Goal: Task Accomplishment & Management: Complete application form

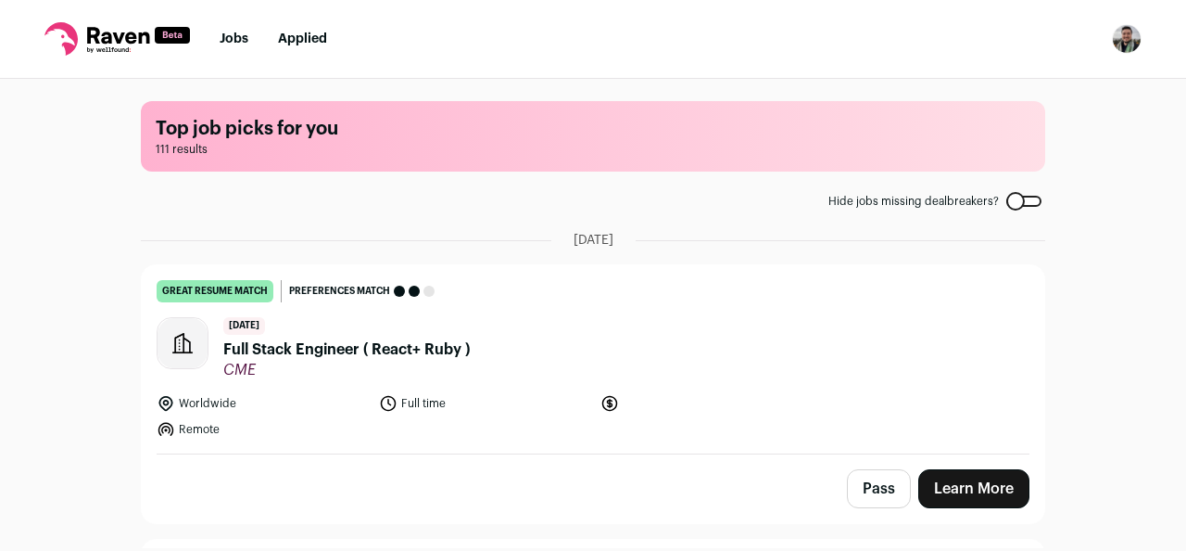
click at [1134, 33] on img "Open dropdown" at bounding box center [1127, 39] width 30 height 30
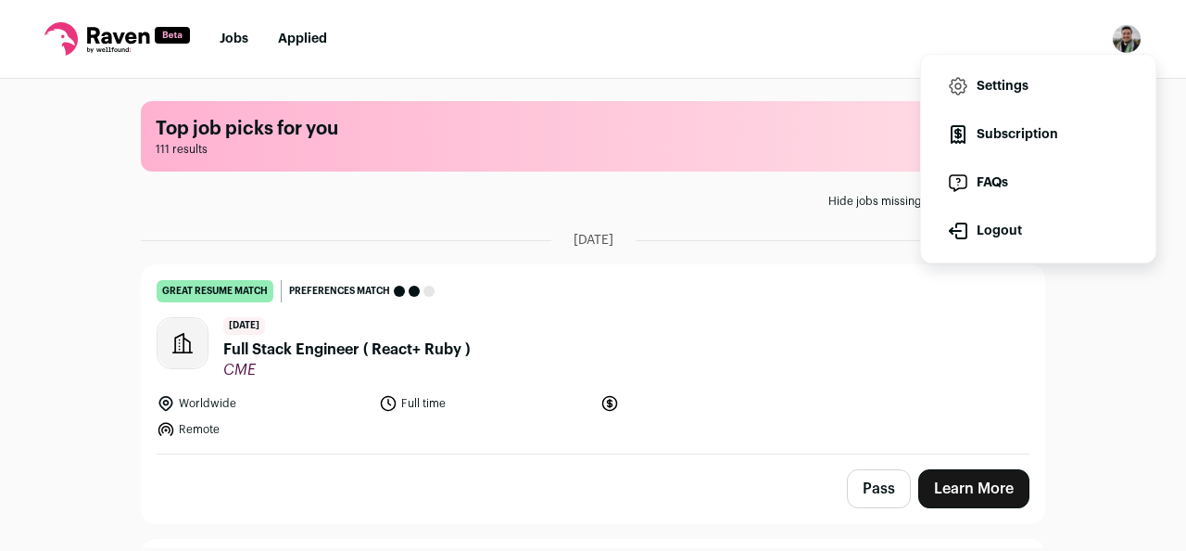
click at [1023, 146] on link "Subscription" at bounding box center [1038, 134] width 205 height 44
click at [969, 70] on link "Settings" at bounding box center [1038, 86] width 205 height 44
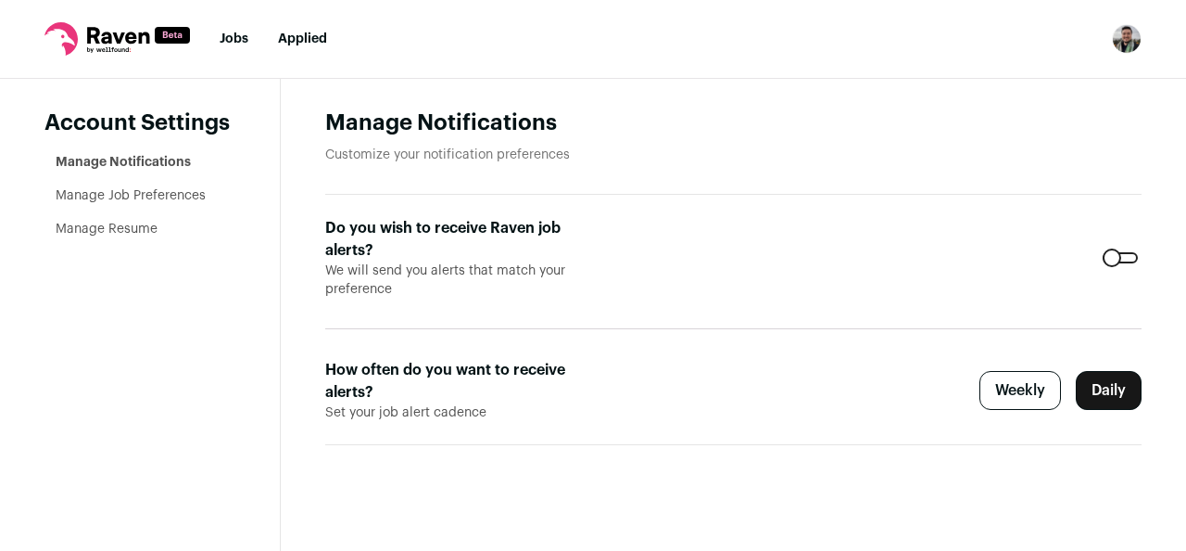
click at [159, 198] on link "Manage Job Preferences" at bounding box center [131, 195] width 150 height 13
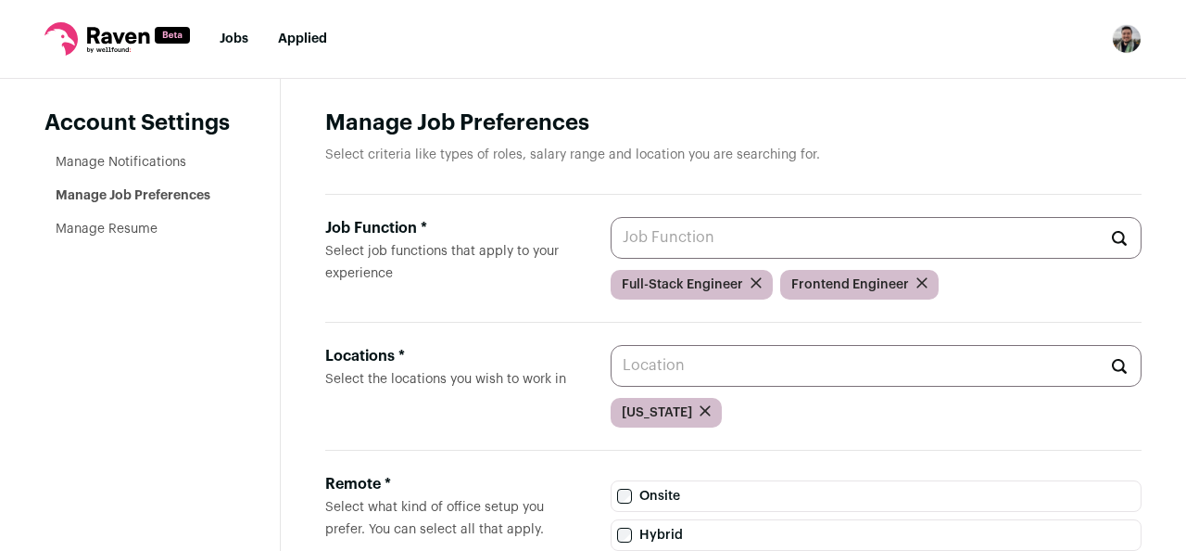
click at [860, 241] on input "Job Function * Select job functions that apply to your experience" at bounding box center [876, 238] width 531 height 42
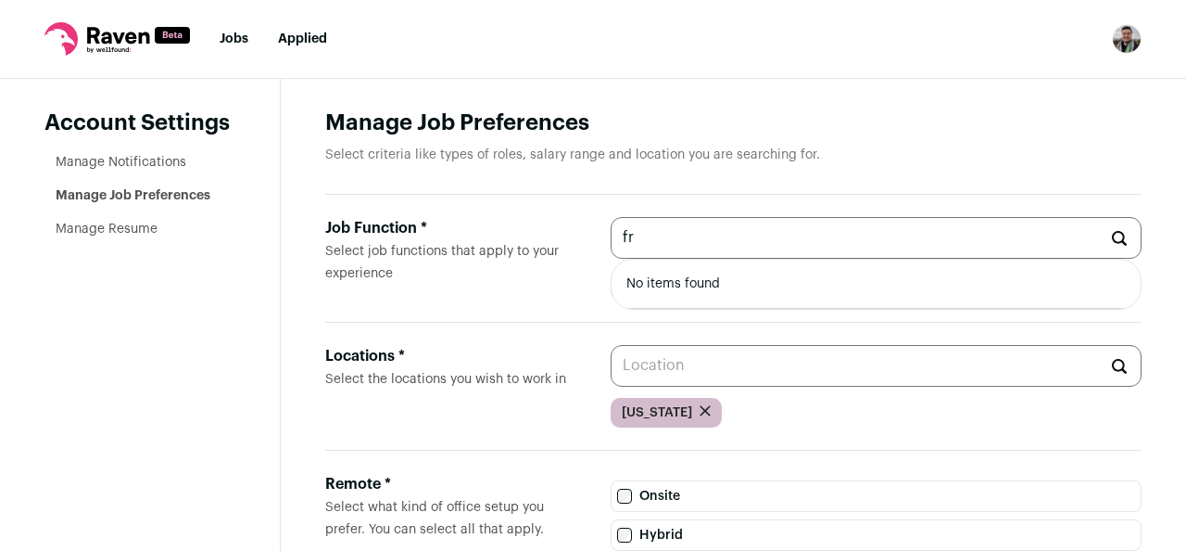
type input "f"
type input "r"
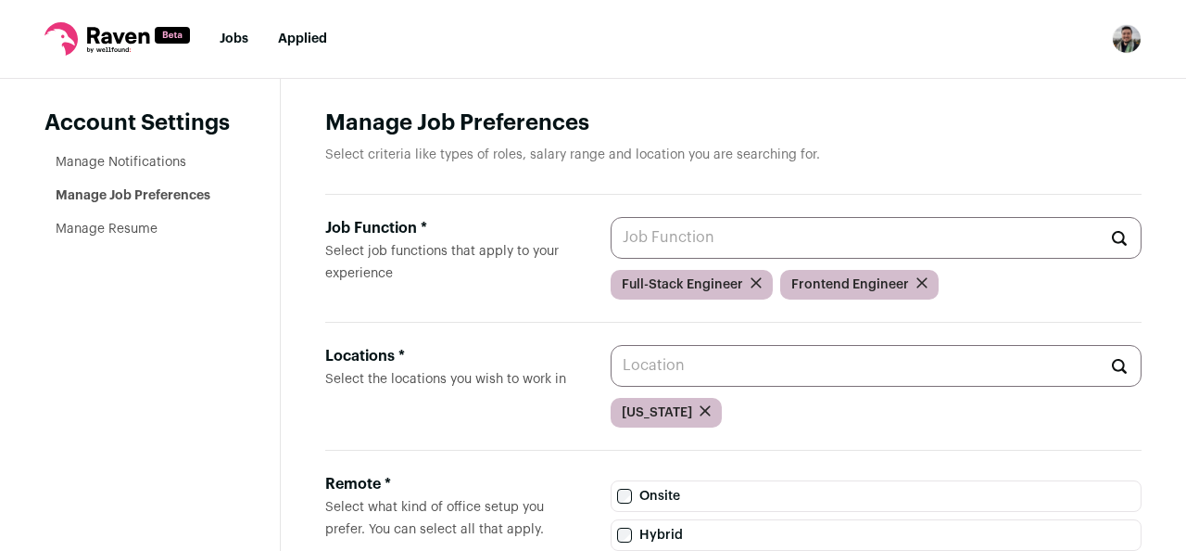
click at [817, 446] on div "Locations * Select the locations you wish to work in New York" at bounding box center [733, 387] width 817 height 128
click at [708, 367] on input "Locations * Select the locations you wish to work in" at bounding box center [876, 366] width 531 height 42
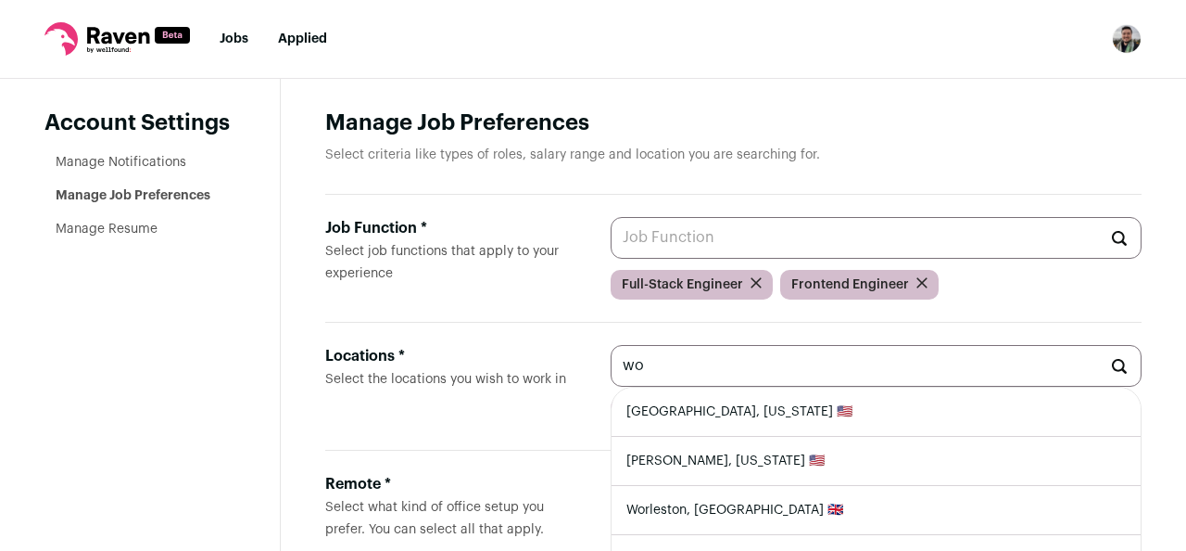
type input "w"
click at [715, 408] on li "California 🇺🇸" at bounding box center [876, 411] width 529 height 49
type input "California 🇺🇸"
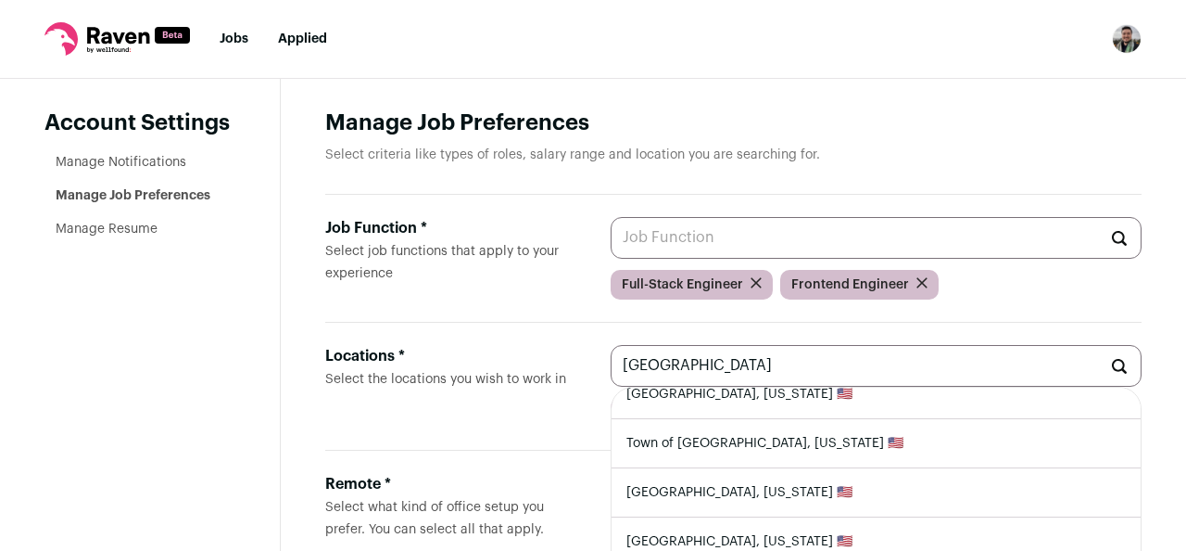
scroll to position [218, 0]
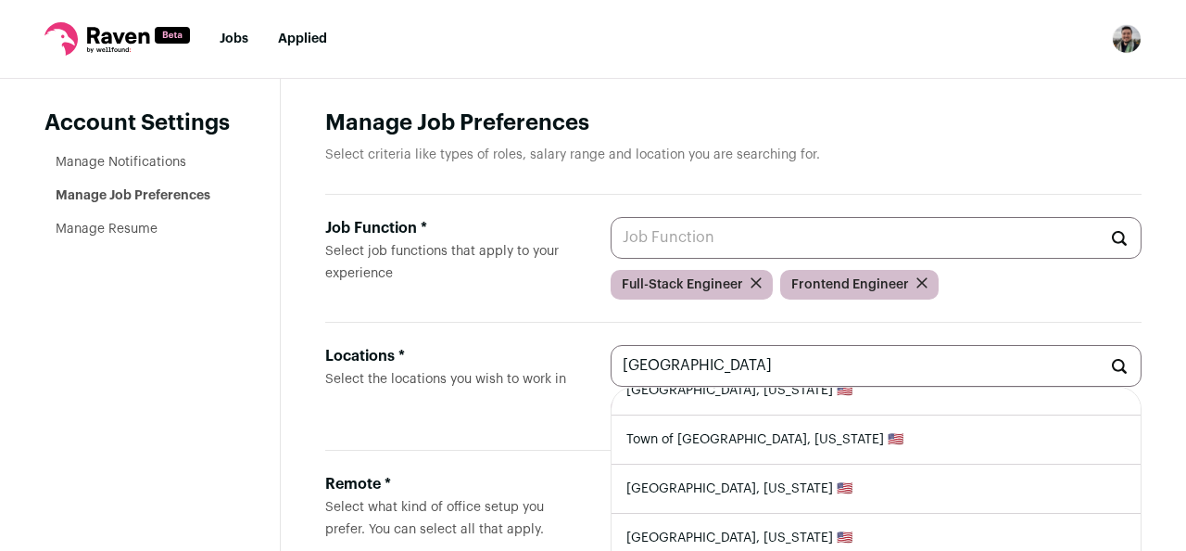
type input "paris"
click at [562, 449] on div "Locations * Select the locations you wish to work in paris Paris, Texas 🇺🇸 Pari…" at bounding box center [733, 387] width 817 height 128
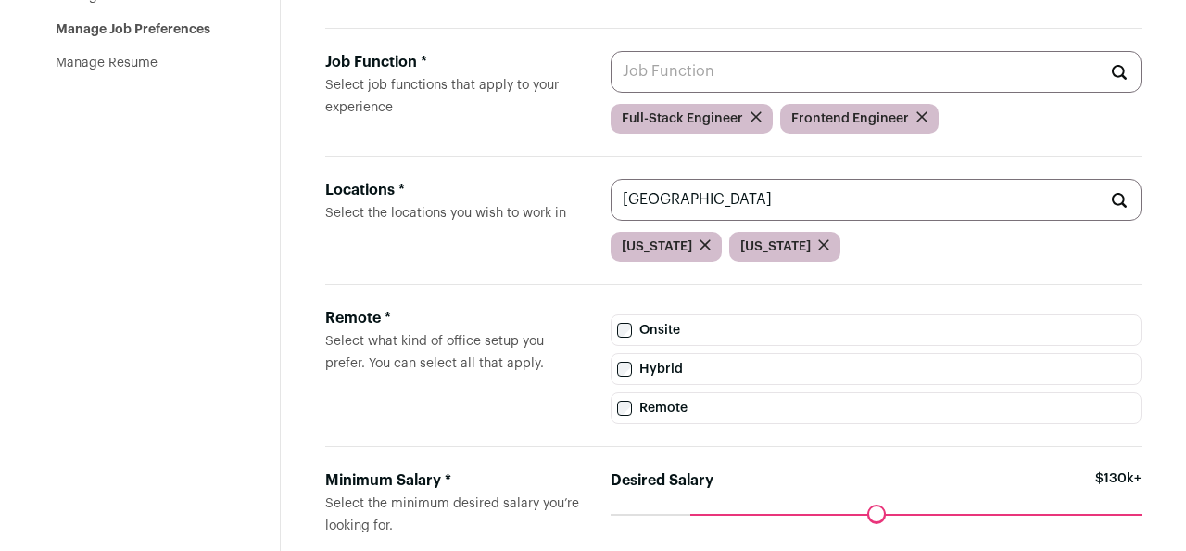
scroll to position [179, 0]
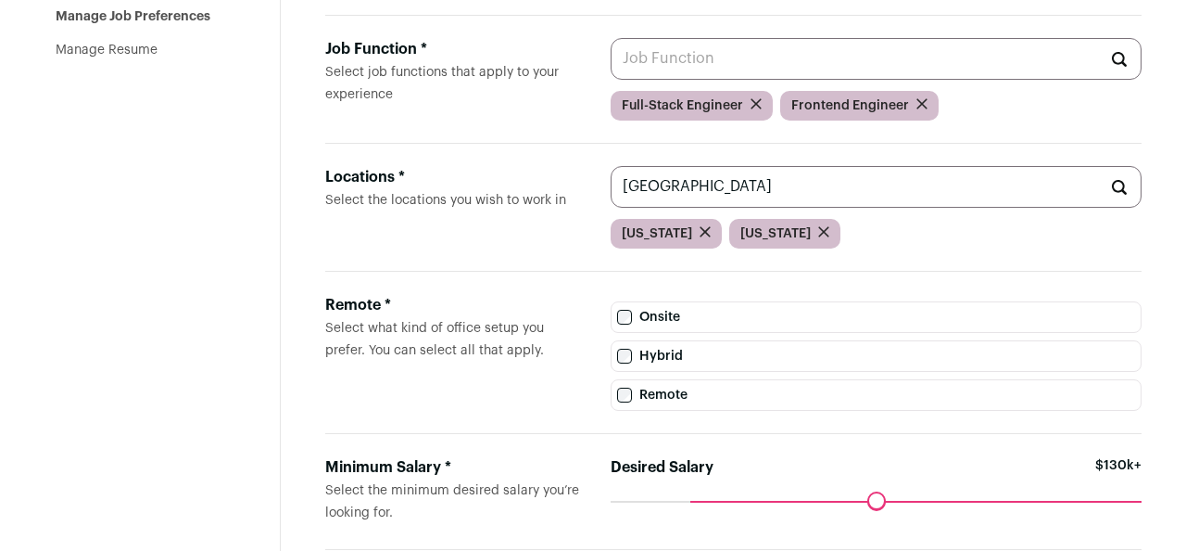
click at [699, 500] on input "Desired Salary" at bounding box center [876, 500] width 531 height 0
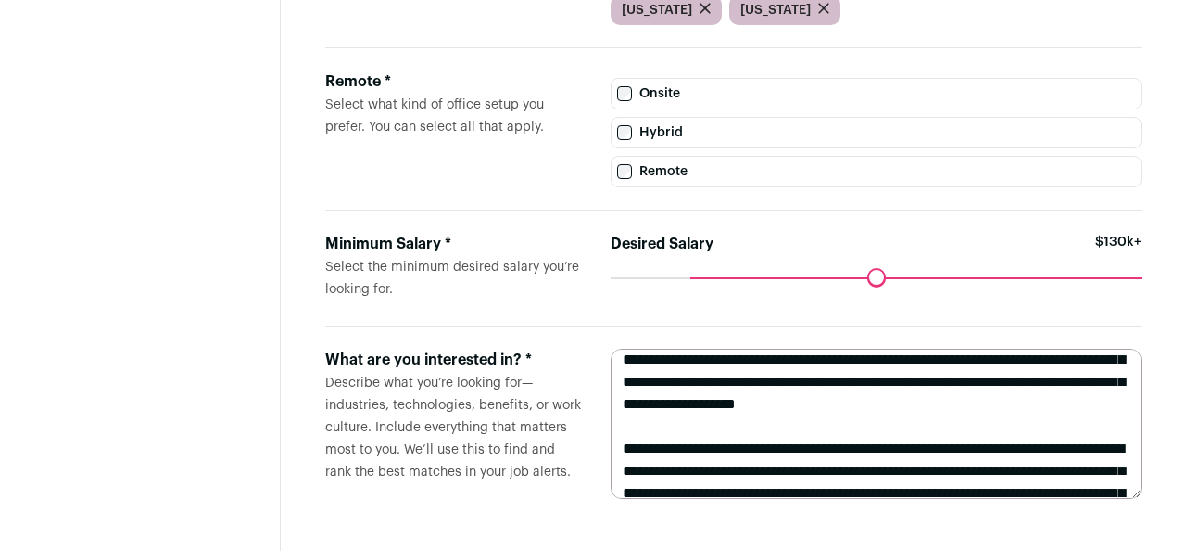
scroll to position [0, 0]
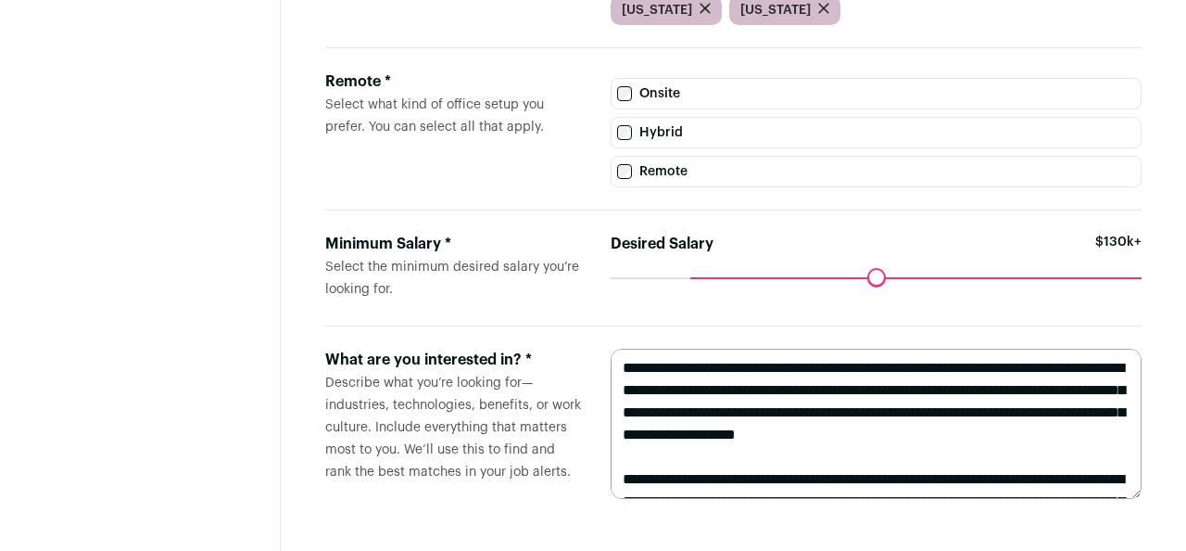
drag, startPoint x: 982, startPoint y: 480, endPoint x: 618, endPoint y: 354, distance: 384.6
click at [618, 355] on textarea "**********" at bounding box center [876, 423] width 531 height 150
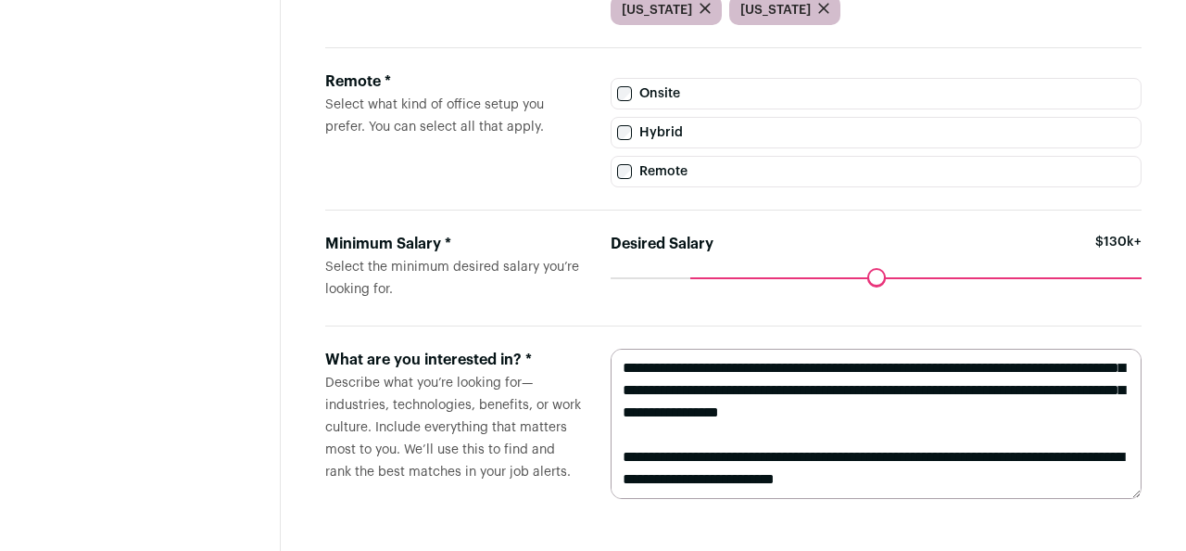
scroll to position [178, 0]
click at [744, 417] on textarea "**********" at bounding box center [876, 423] width 531 height 150
click at [760, 417] on textarea "**********" at bounding box center [876, 423] width 531 height 150
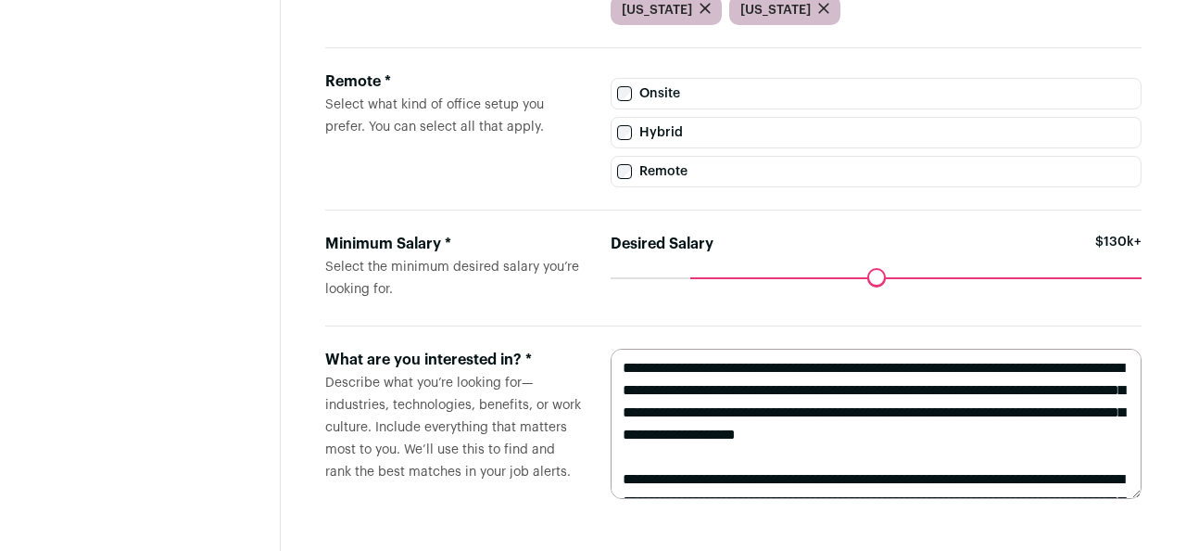
scroll to position [0, 0]
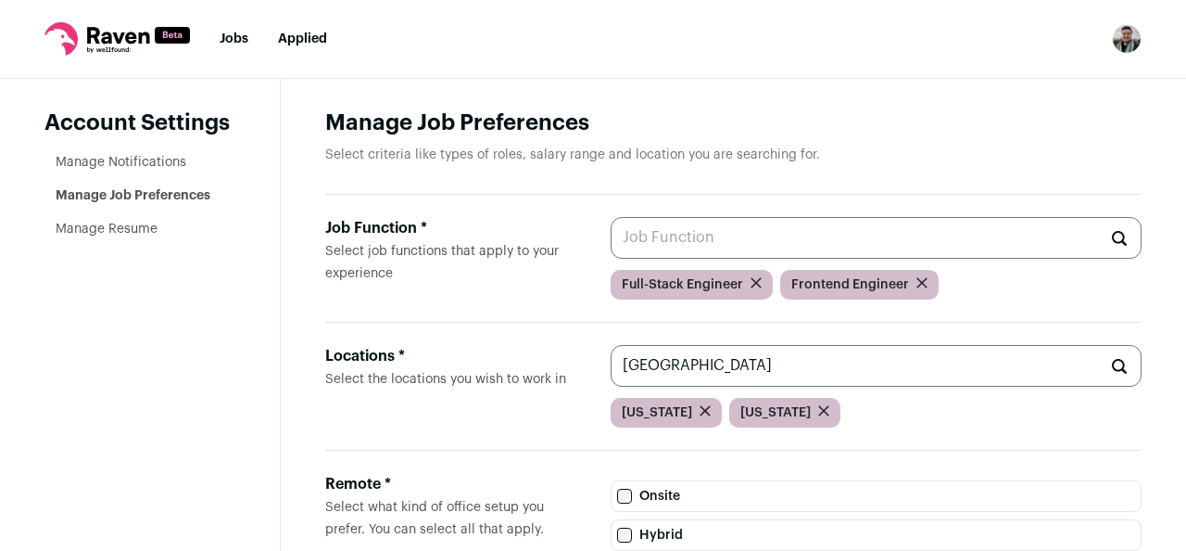
type textarea "**********"
click at [140, 234] on link "Manage Resume" at bounding box center [107, 228] width 102 height 13
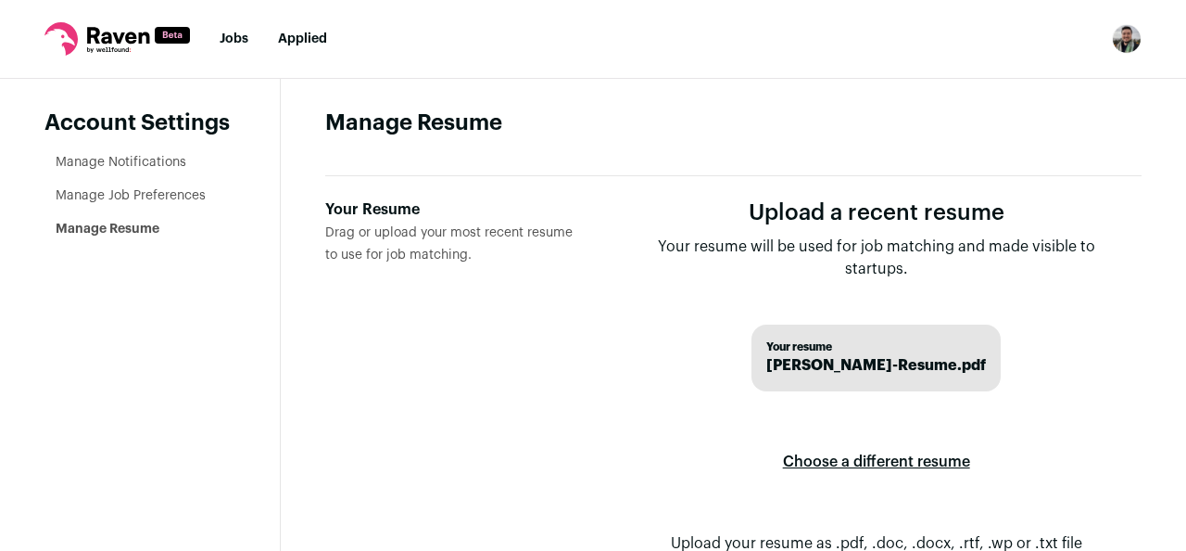
click at [868, 464] on label "Choose a different resume" at bounding box center [876, 462] width 187 height 52
click at [0, 0] on input "Your Resume Drag or upload your most recent resume to use for job matching." at bounding box center [0, 0] width 0 height 0
click at [128, 42] on icon at bounding box center [118, 35] width 62 height 17
click at [67, 39] on icon at bounding box center [117, 38] width 146 height 33
click at [234, 46] on li "Jobs" at bounding box center [234, 39] width 29 height 19
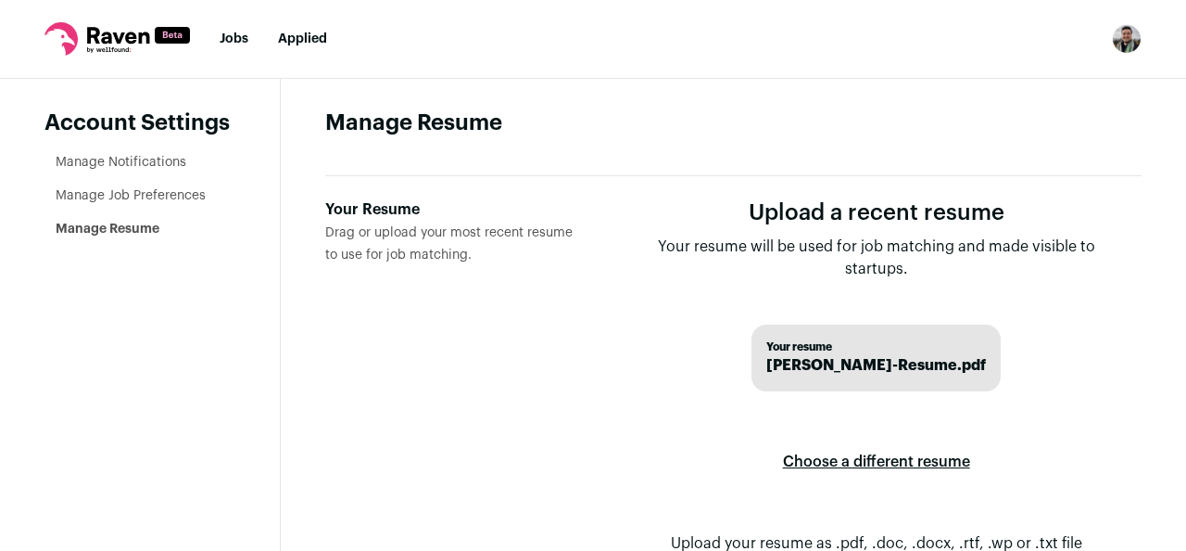
click at [234, 40] on link "Jobs" at bounding box center [234, 38] width 29 height 13
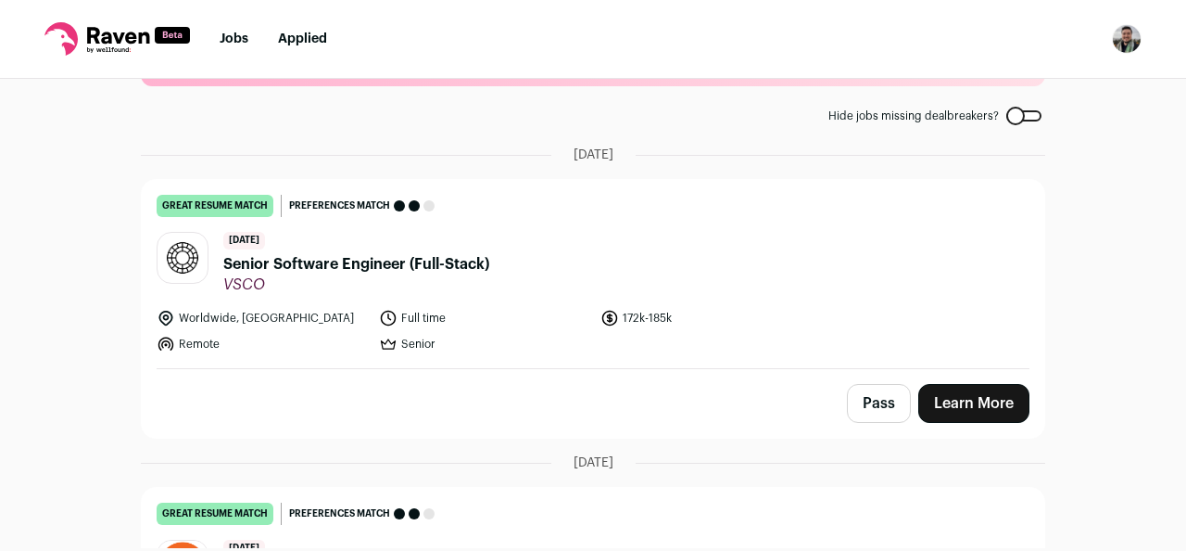
scroll to position [101, 0]
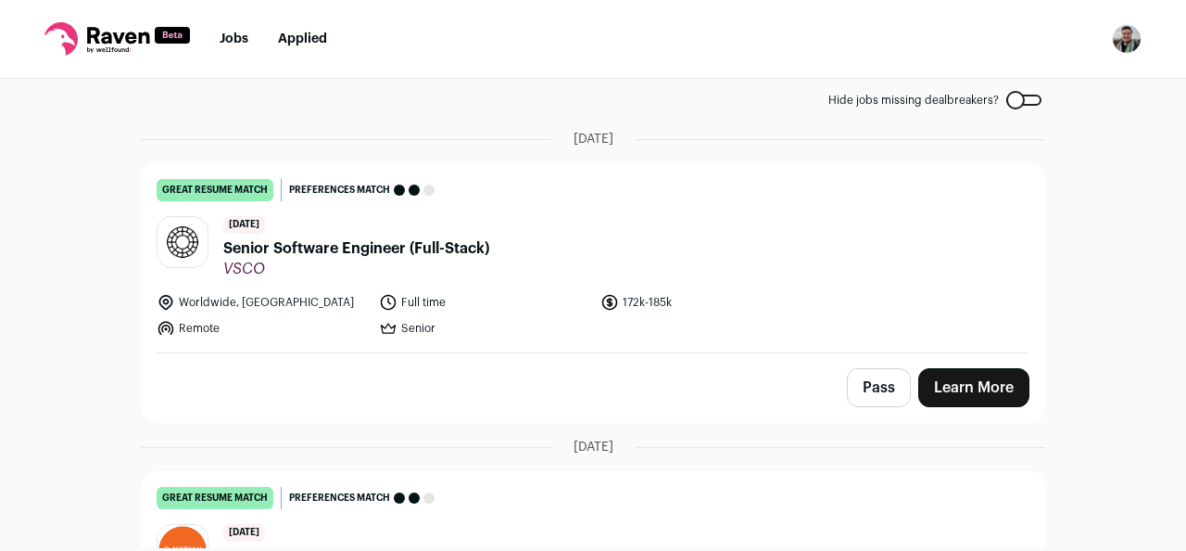
click at [418, 247] on span "Senior Software Engineer (Full-Stack)" at bounding box center [356, 248] width 266 height 22
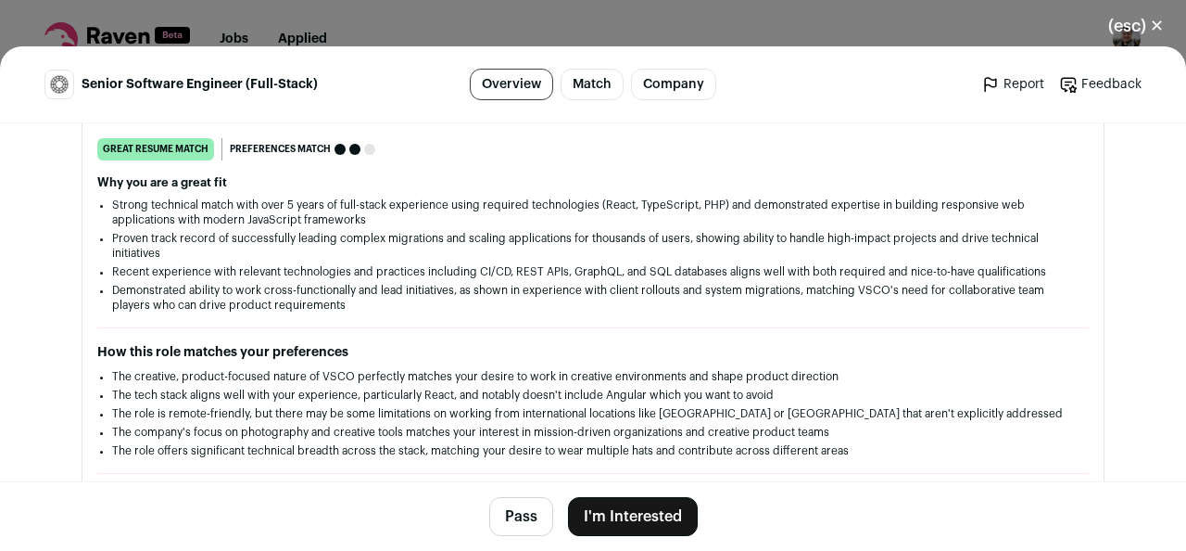
scroll to position [304, 0]
click at [636, 506] on button "I'm Interested" at bounding box center [633, 516] width 130 height 39
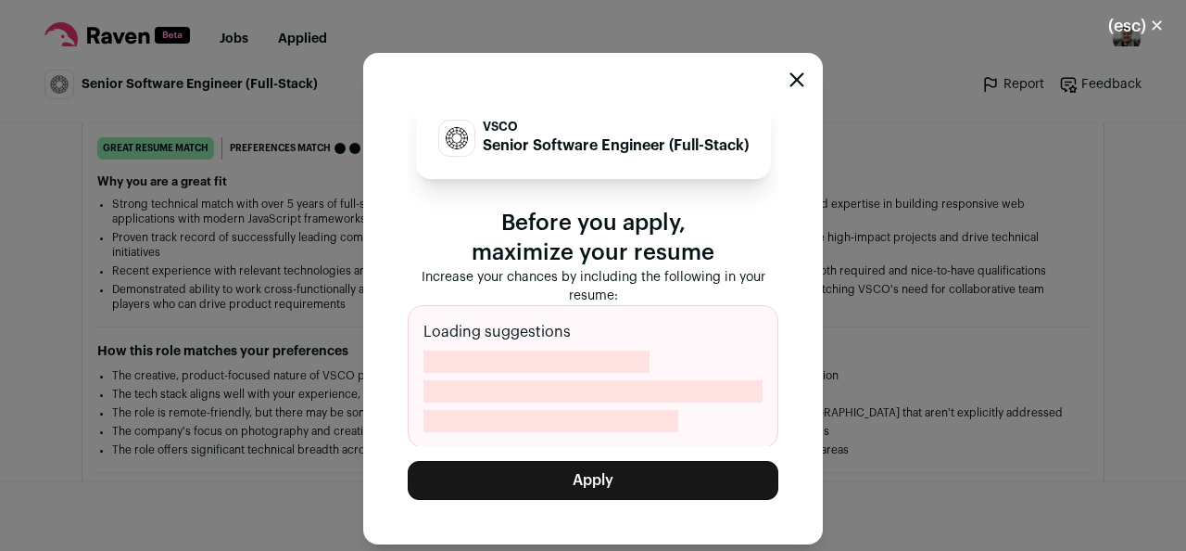
click at [624, 488] on button "Apply" at bounding box center [593, 480] width 371 height 39
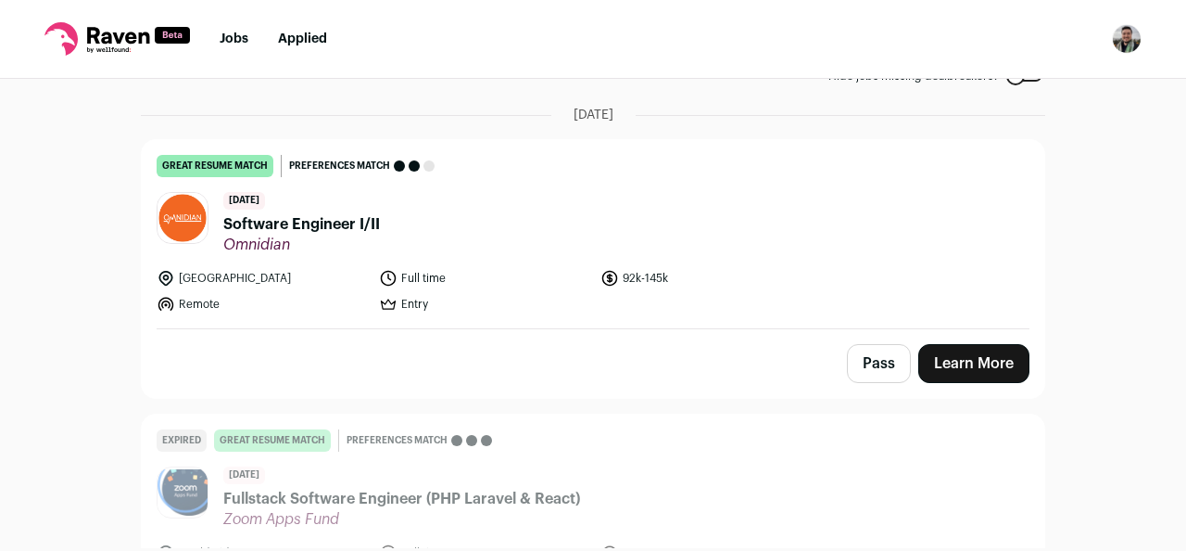
scroll to position [126, 0]
click at [422, 227] on header "17 days ago Software Engineer I/II Omnidian" at bounding box center [593, 222] width 873 height 62
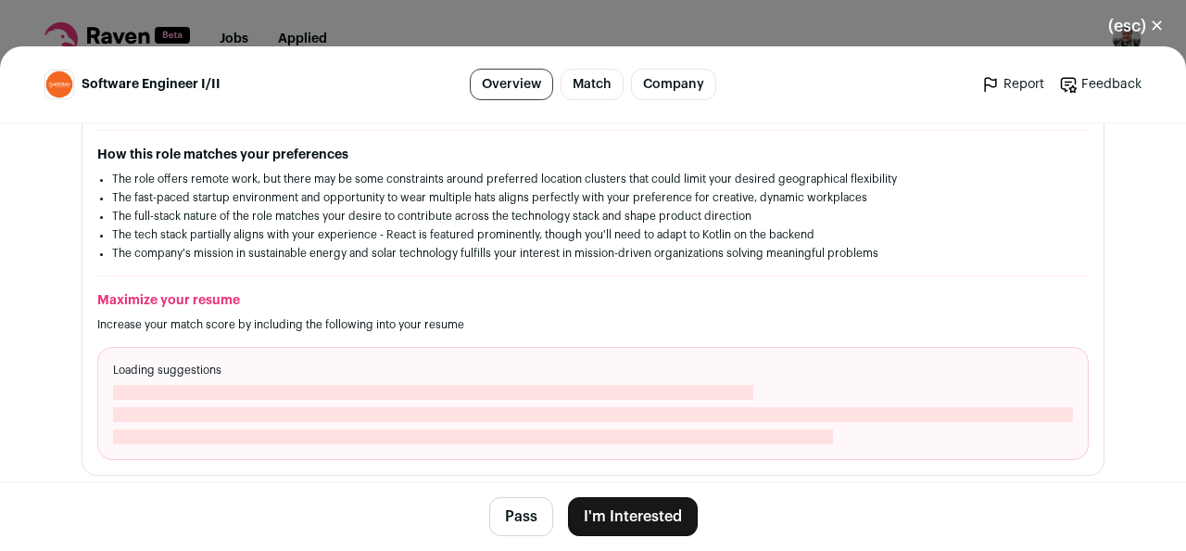
scroll to position [499, 0]
click at [1152, 44] on button "(esc) ✕" at bounding box center [1136, 26] width 100 height 41
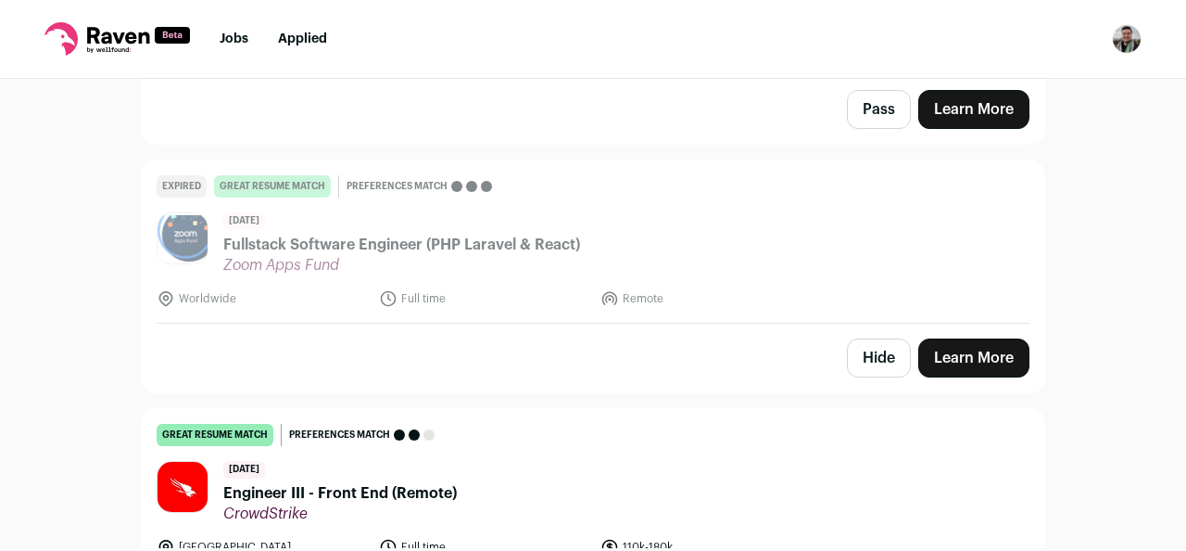
scroll to position [383, 0]
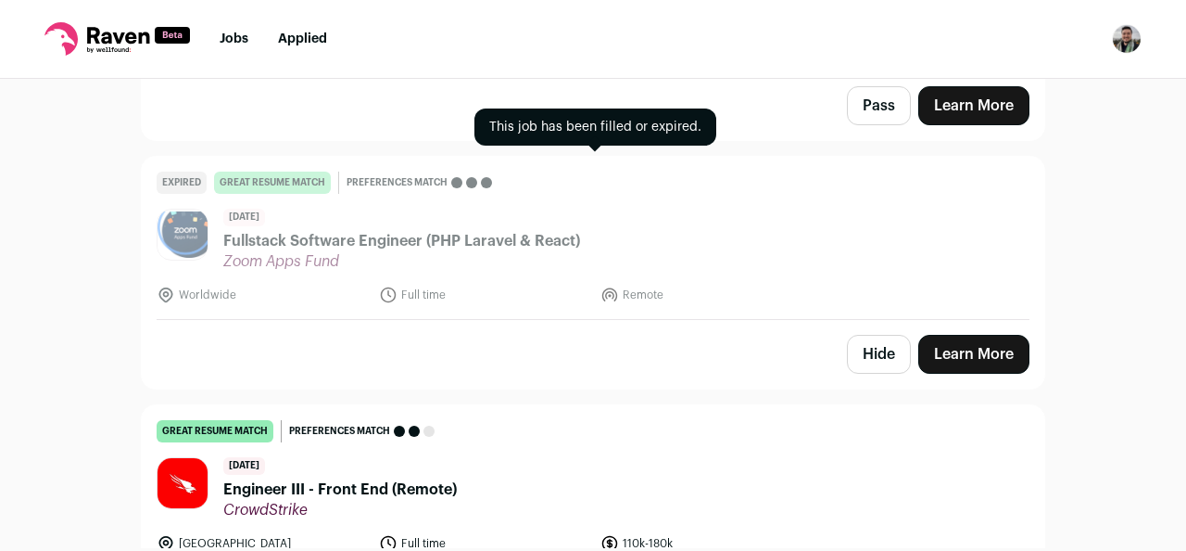
click at [524, 247] on span "Fullstack Software Engineer (PHP Laravel & React)" at bounding box center [401, 241] width 357 height 22
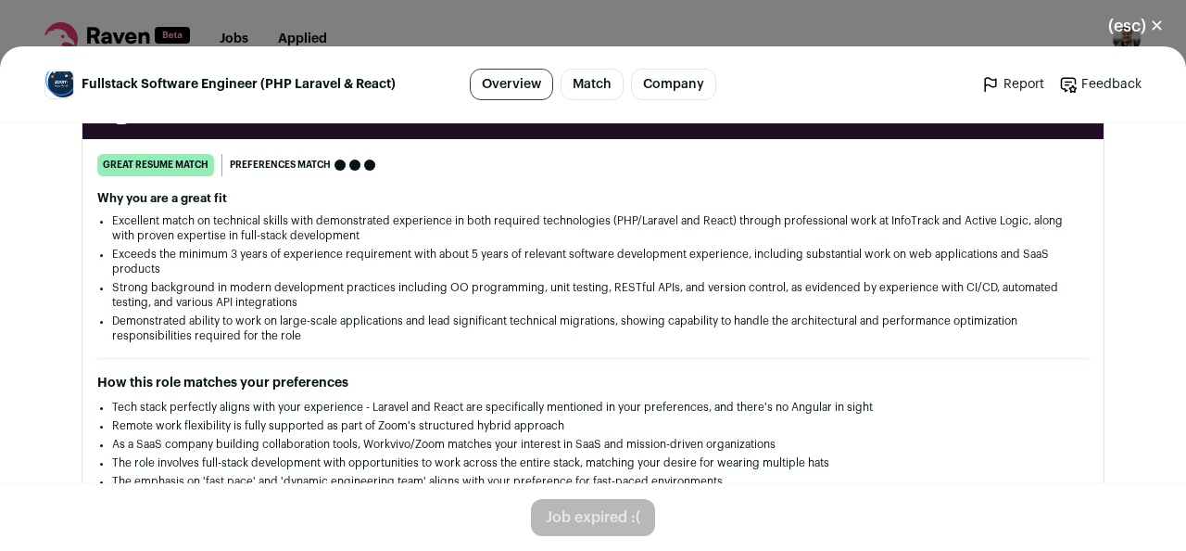
scroll to position [0, 0]
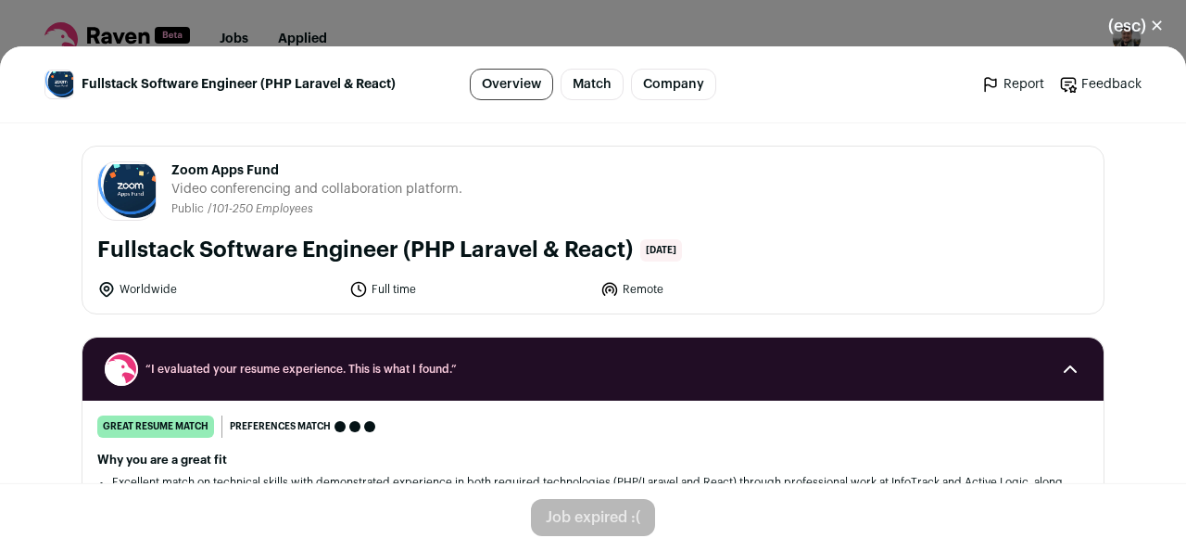
click at [1141, 32] on button "(esc) ✕" at bounding box center [1136, 26] width 100 height 41
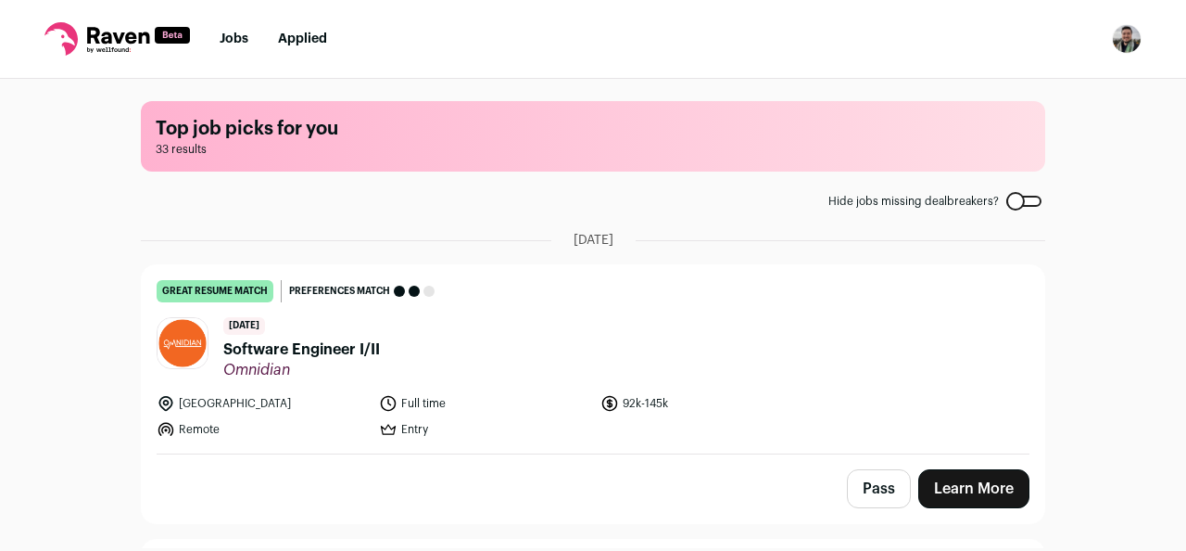
click at [234, 28] on nav "Jobs Applied Settings Notifications Preferences Resume Subscription FAQs Logout" at bounding box center [593, 39] width 1186 height 79
click at [234, 31] on li "Jobs" at bounding box center [234, 39] width 29 height 19
click at [235, 38] on link "Jobs" at bounding box center [234, 38] width 29 height 13
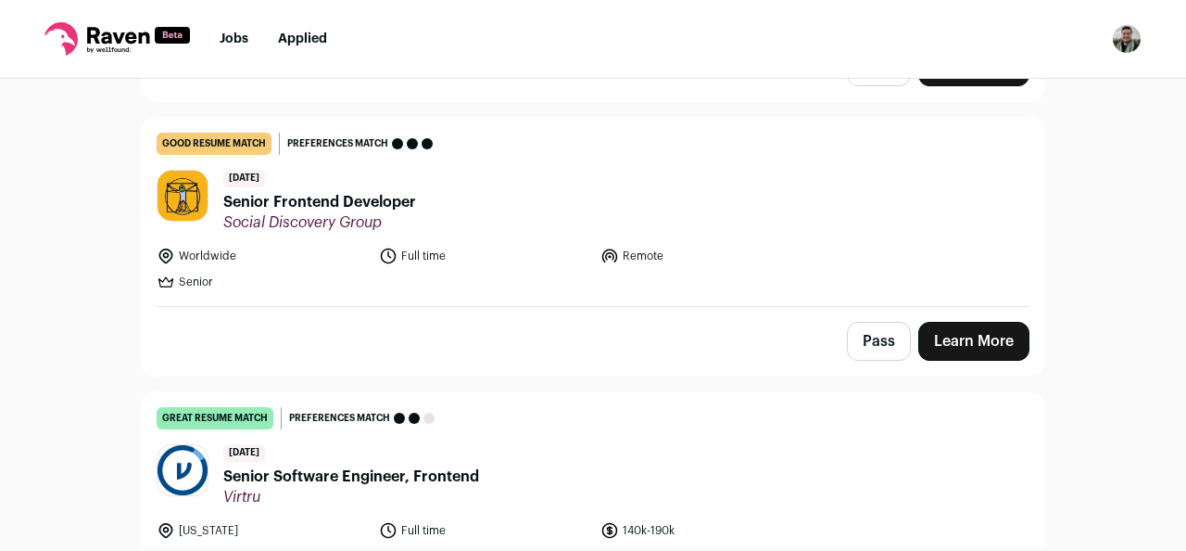
scroll to position [416, 0]
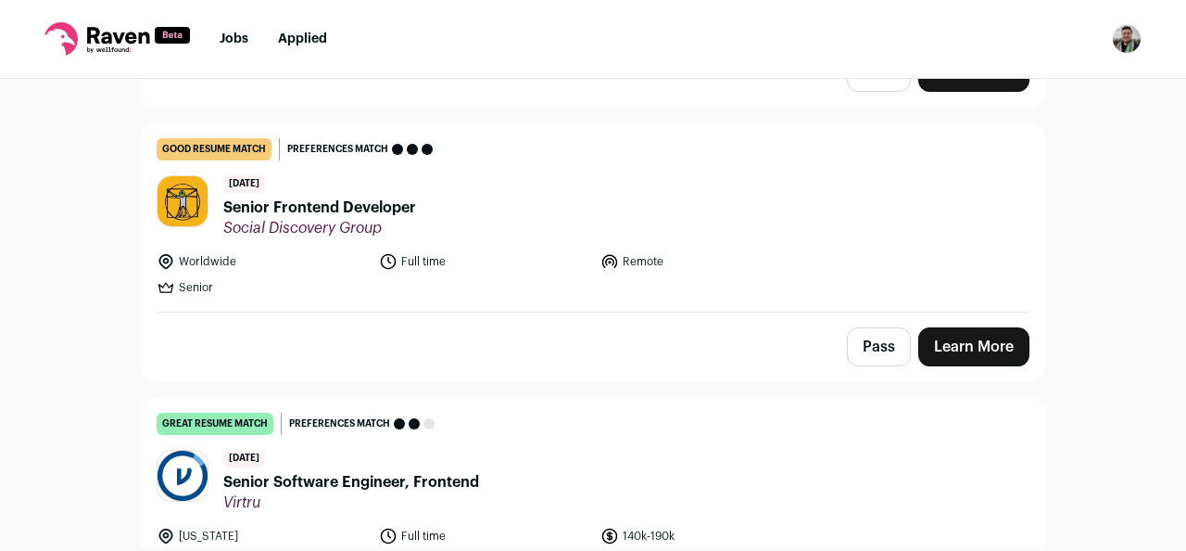
click at [348, 211] on span "Senior Frontend Developer" at bounding box center [319, 207] width 193 height 22
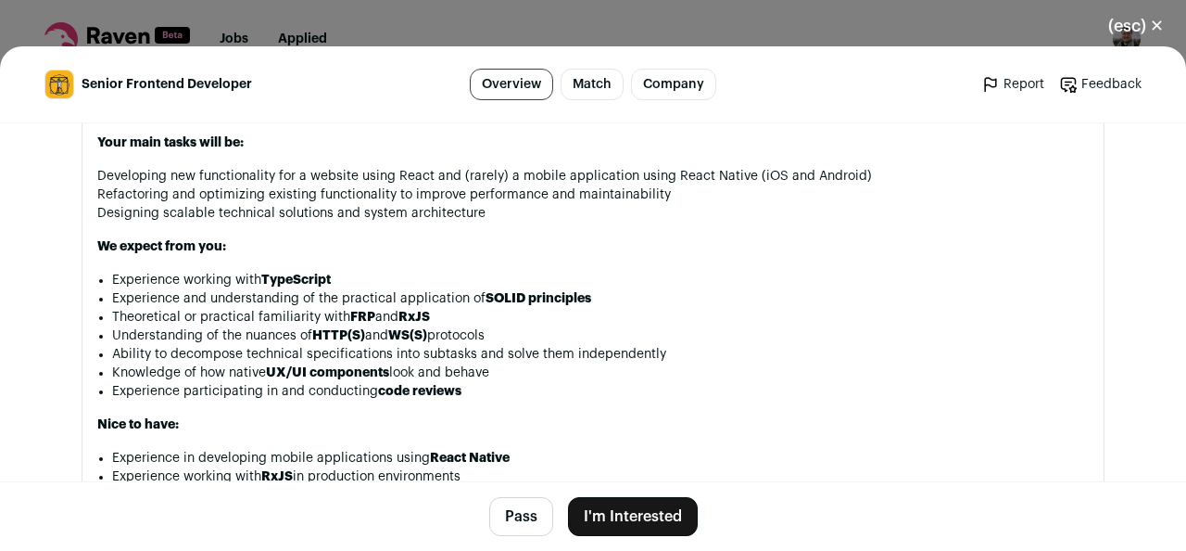
scroll to position [1390, 0]
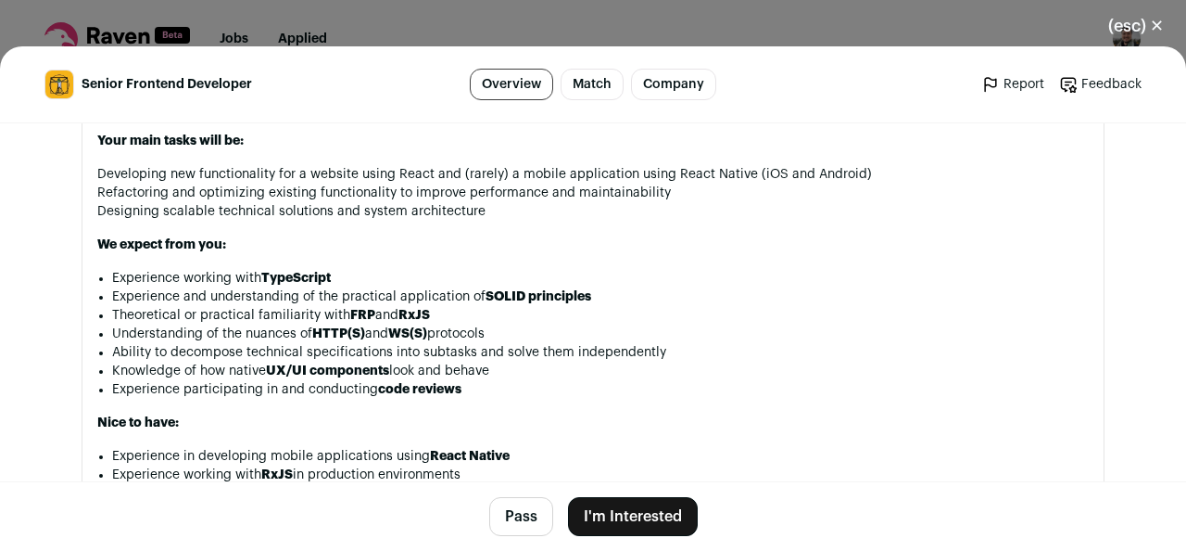
click at [661, 26] on div "(esc) ✕ Senior Frontend Developer Overview Match Company Report Feedback Report…" at bounding box center [593, 275] width 1186 height 551
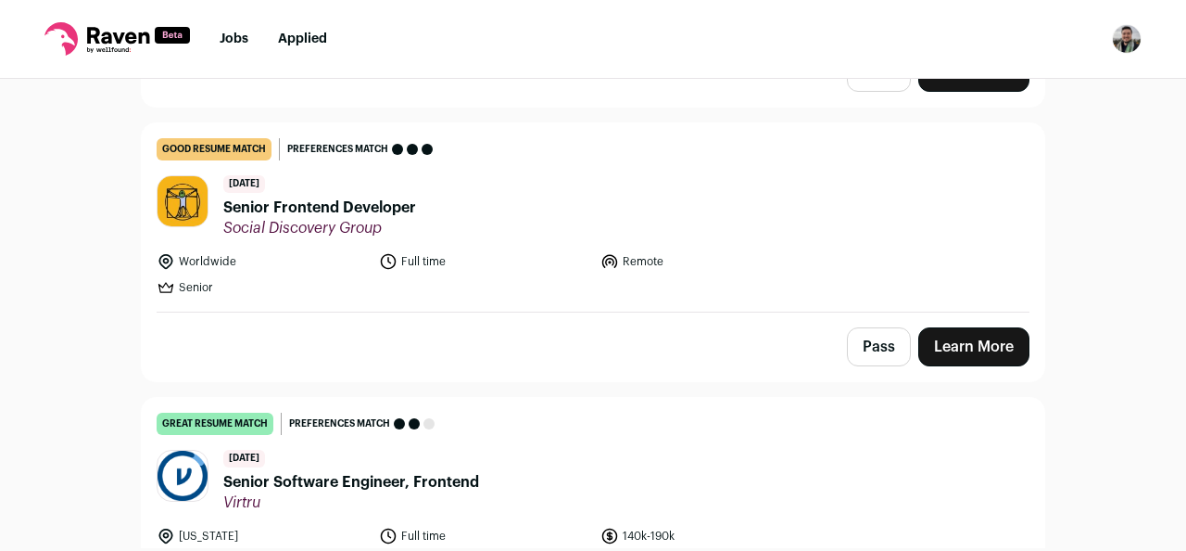
click at [373, 207] on span "Senior Frontend Developer" at bounding box center [319, 207] width 193 height 22
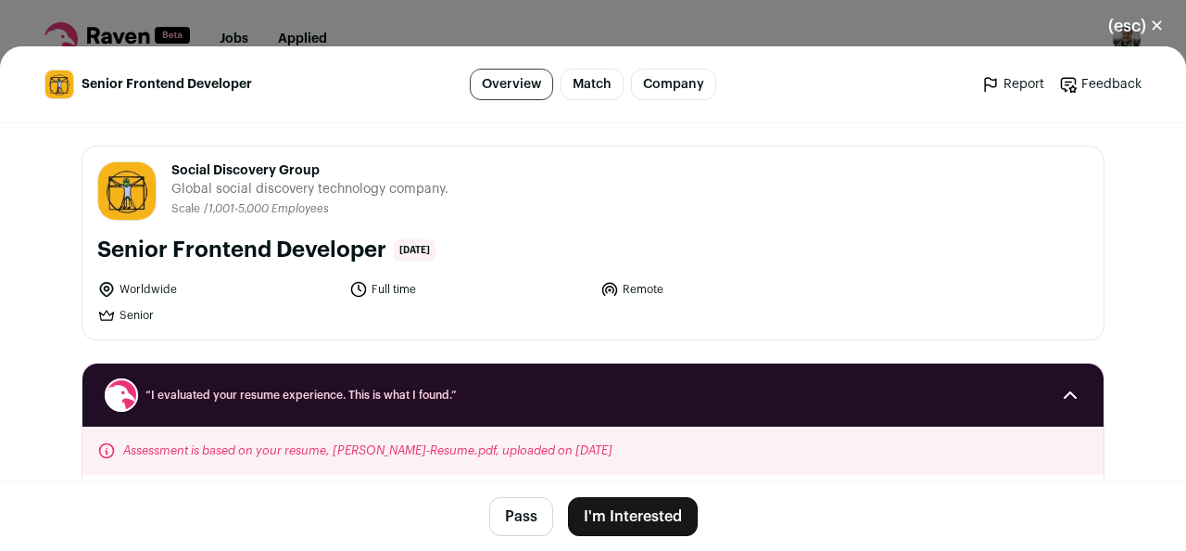
click at [688, 83] on link "Company" at bounding box center [673, 85] width 85 height 32
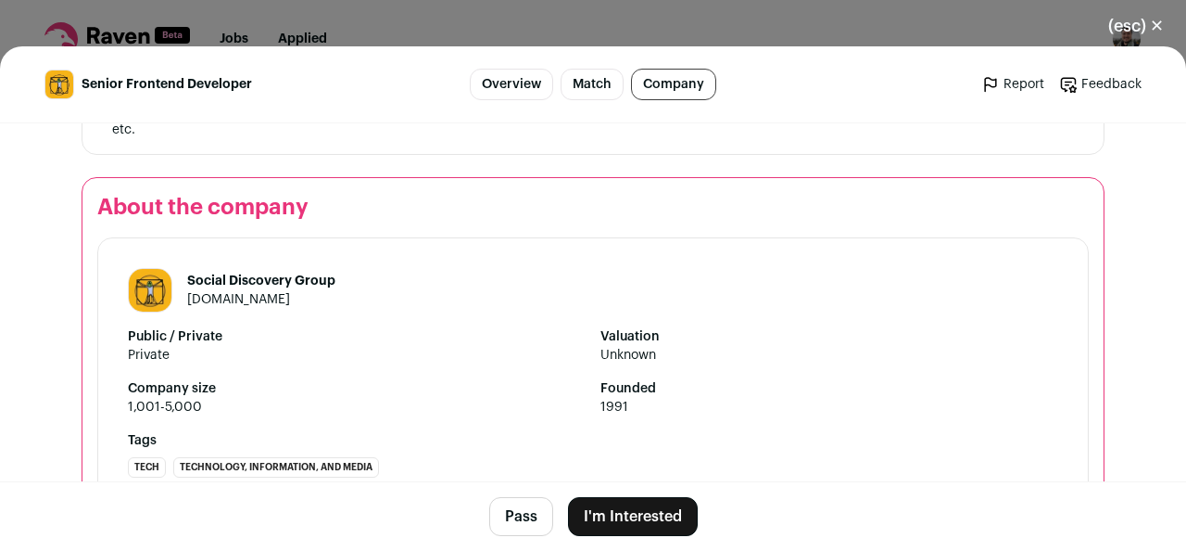
scroll to position [2048, 0]
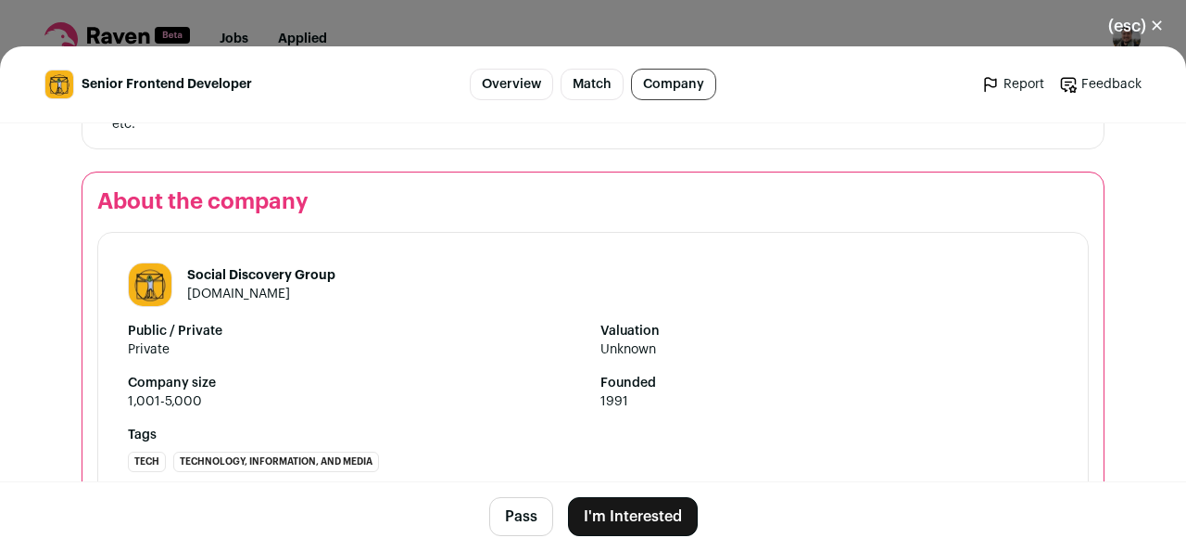
click at [529, 518] on button "Pass" at bounding box center [521, 516] width 64 height 39
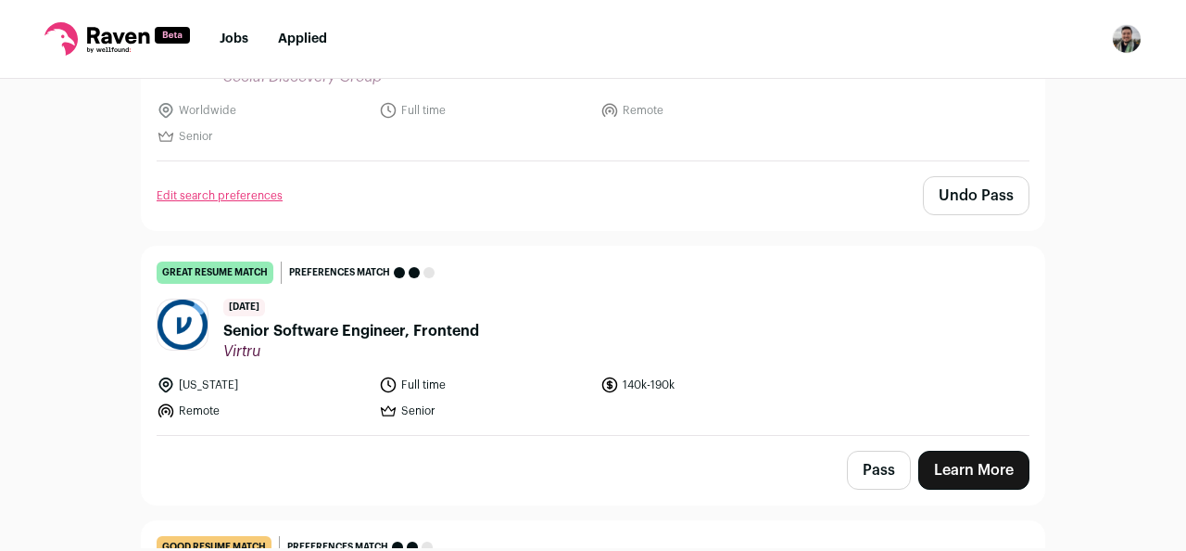
scroll to position [573, 0]
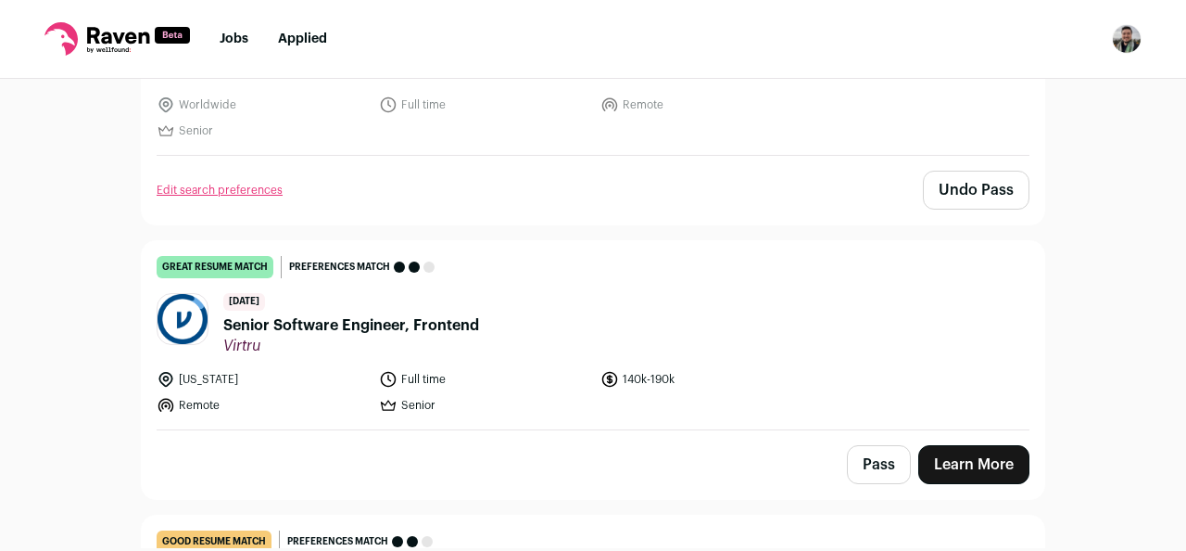
click at [474, 346] on span "Virtru" at bounding box center [351, 345] width 256 height 19
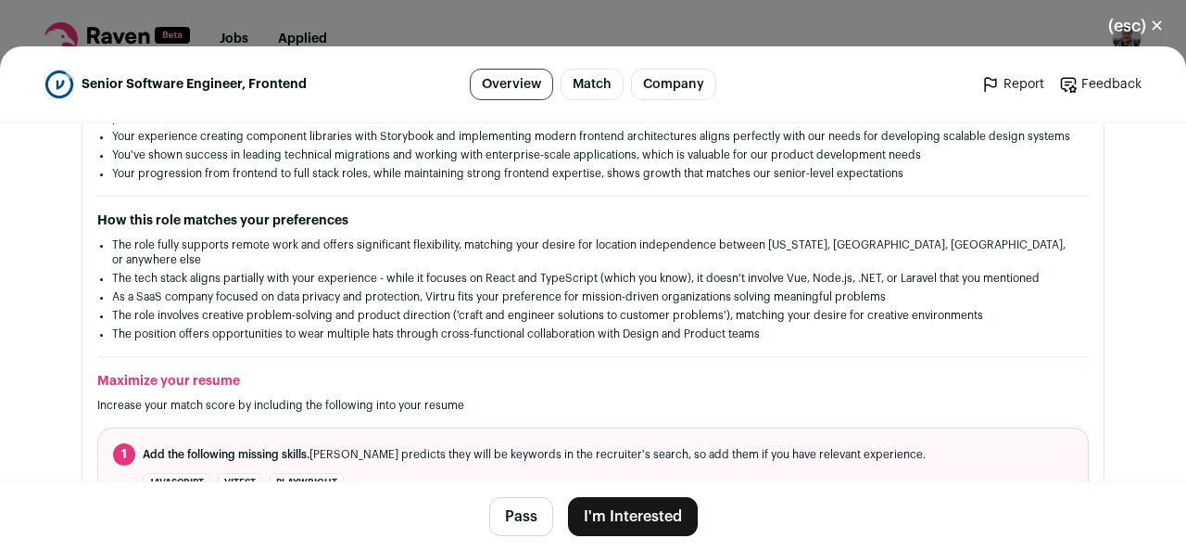
scroll to position [410, 0]
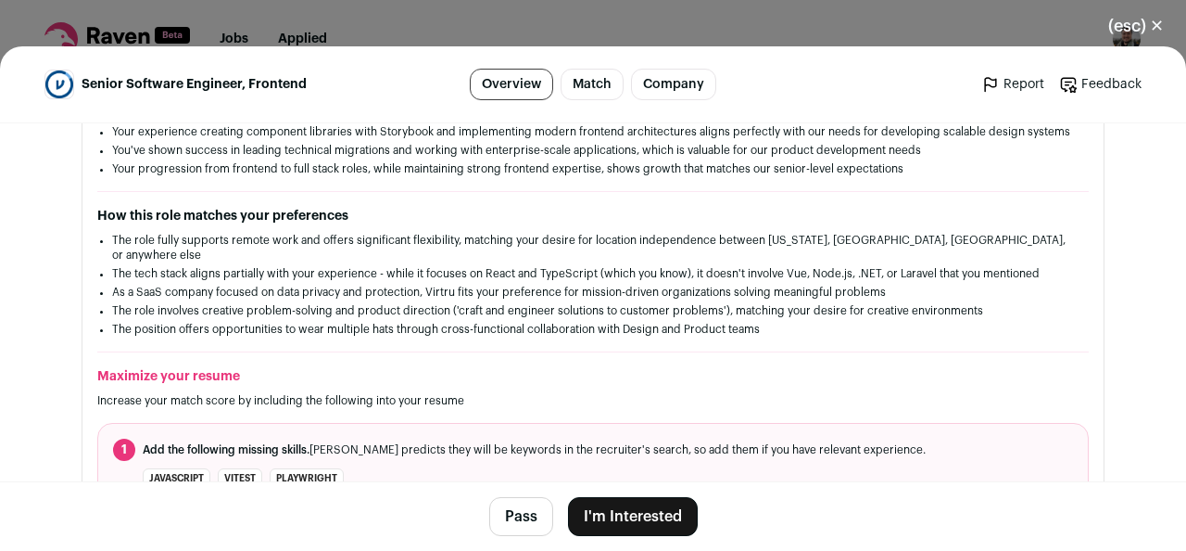
click at [628, 518] on button "I'm Interested" at bounding box center [633, 516] width 130 height 39
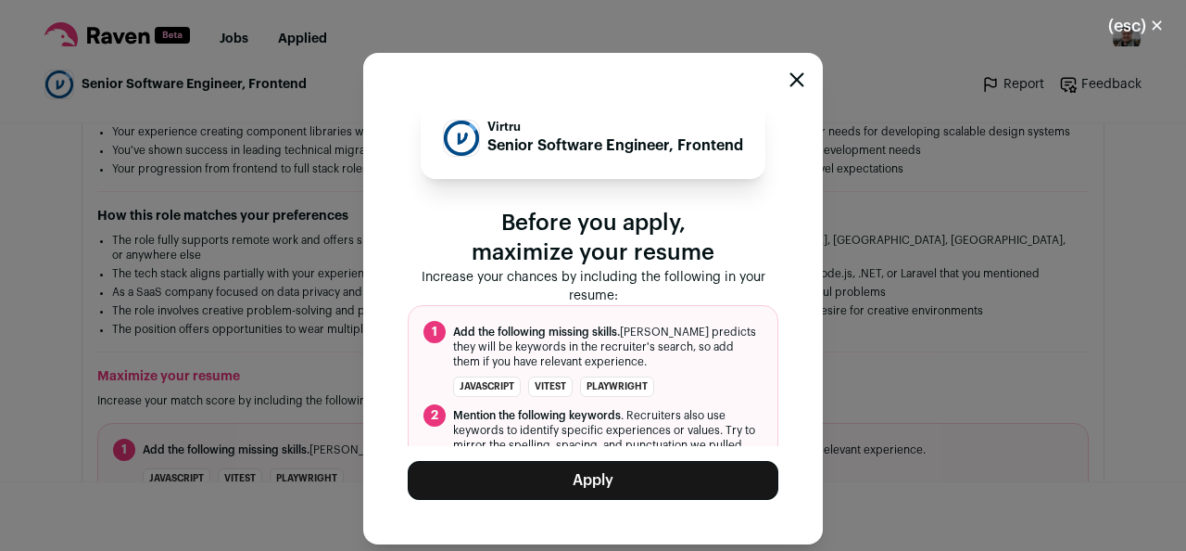
scroll to position [67, 0]
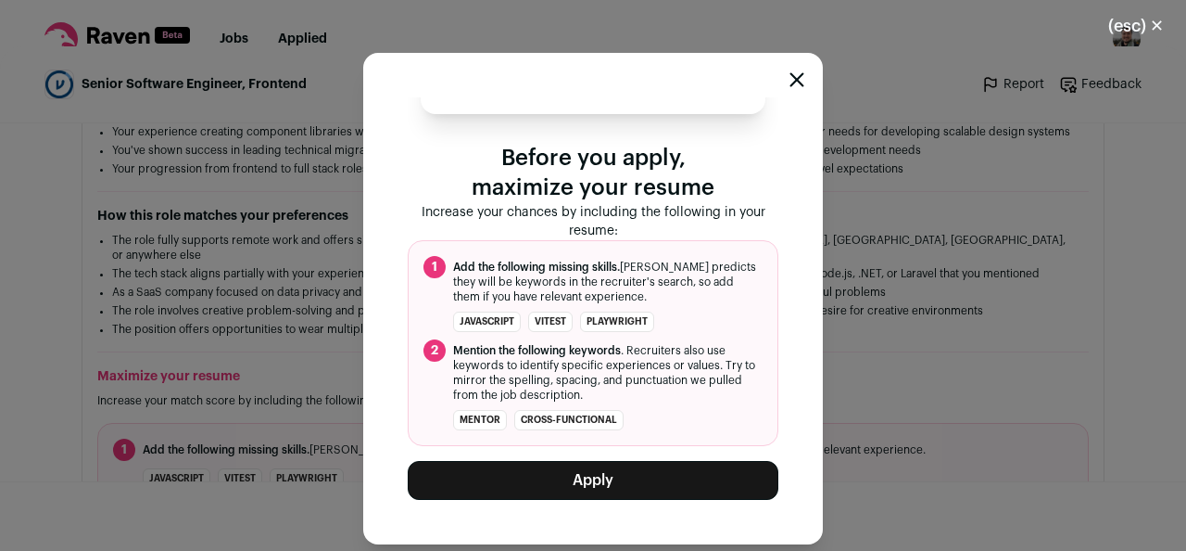
click at [610, 471] on button "Apply" at bounding box center [593, 480] width 371 height 39
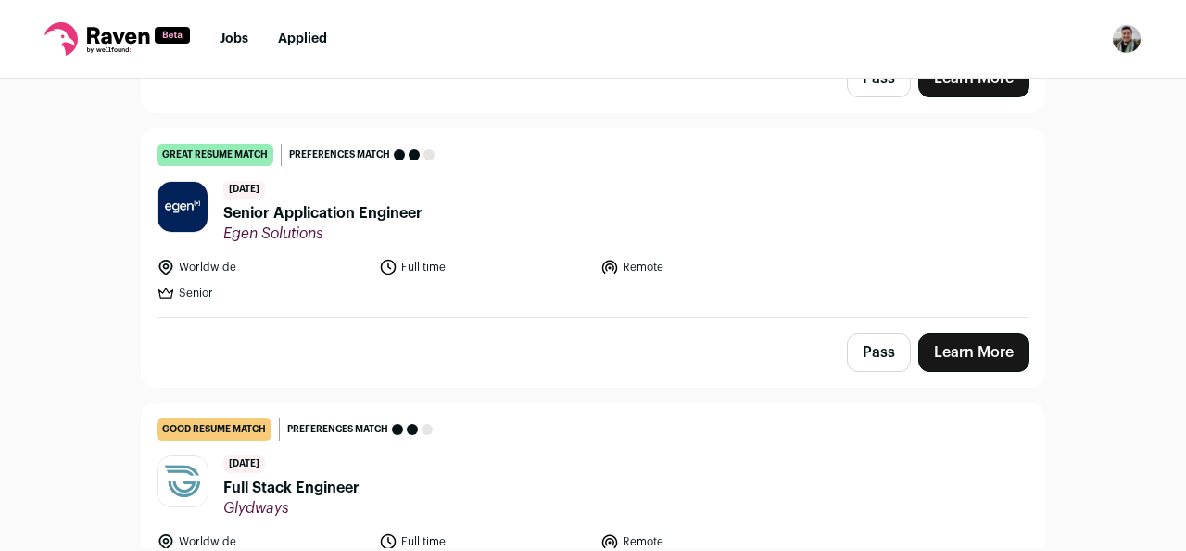
scroll to position [963, 0]
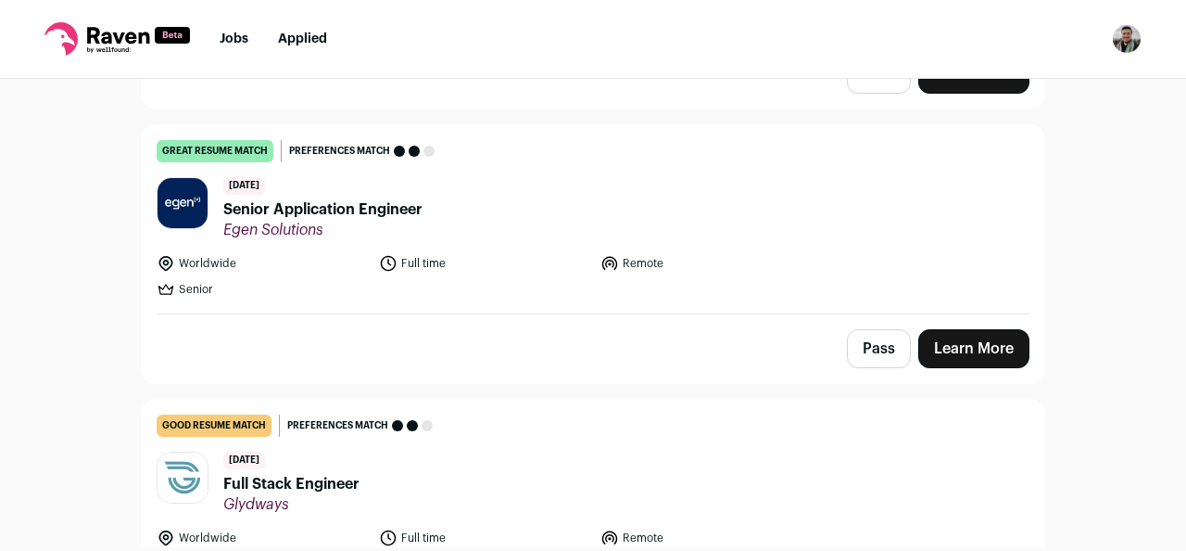
click at [368, 211] on span "Senior Application Engineer" at bounding box center [322, 209] width 199 height 22
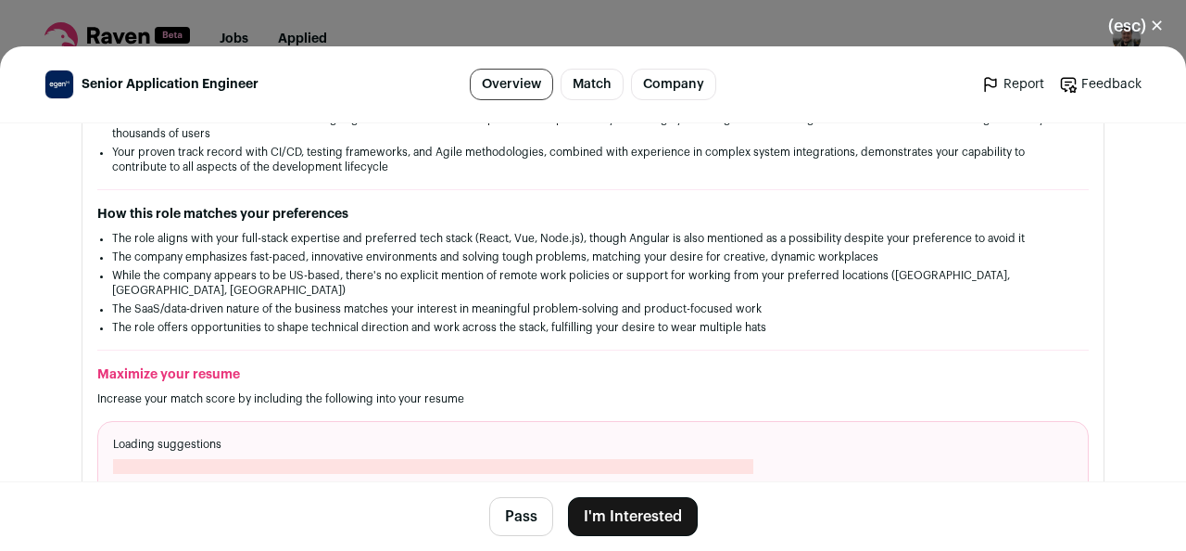
scroll to position [479, 0]
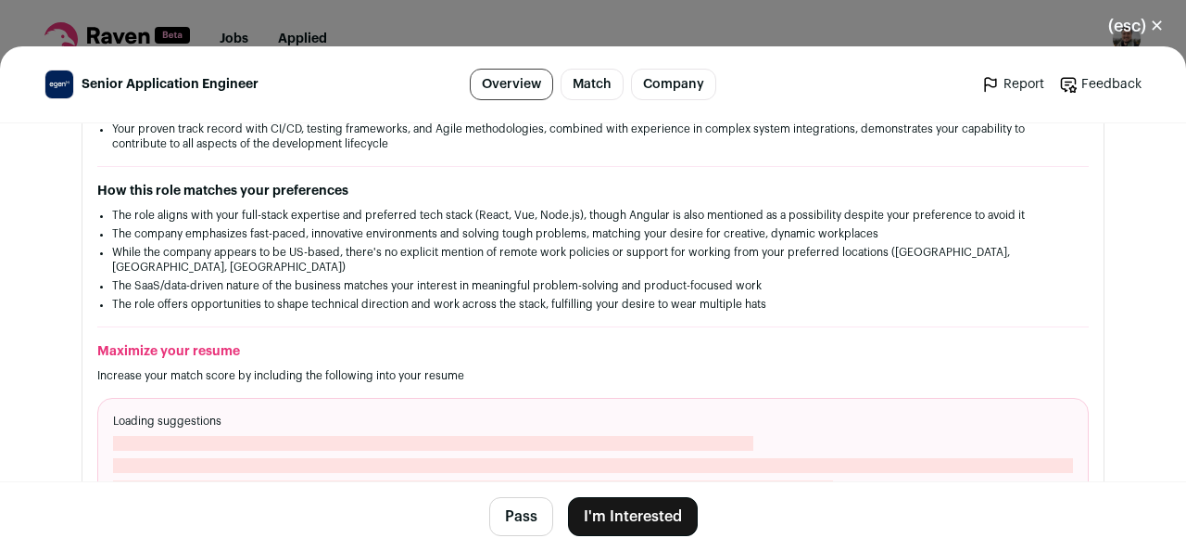
click at [588, 513] on button "I'm Interested" at bounding box center [633, 516] width 130 height 39
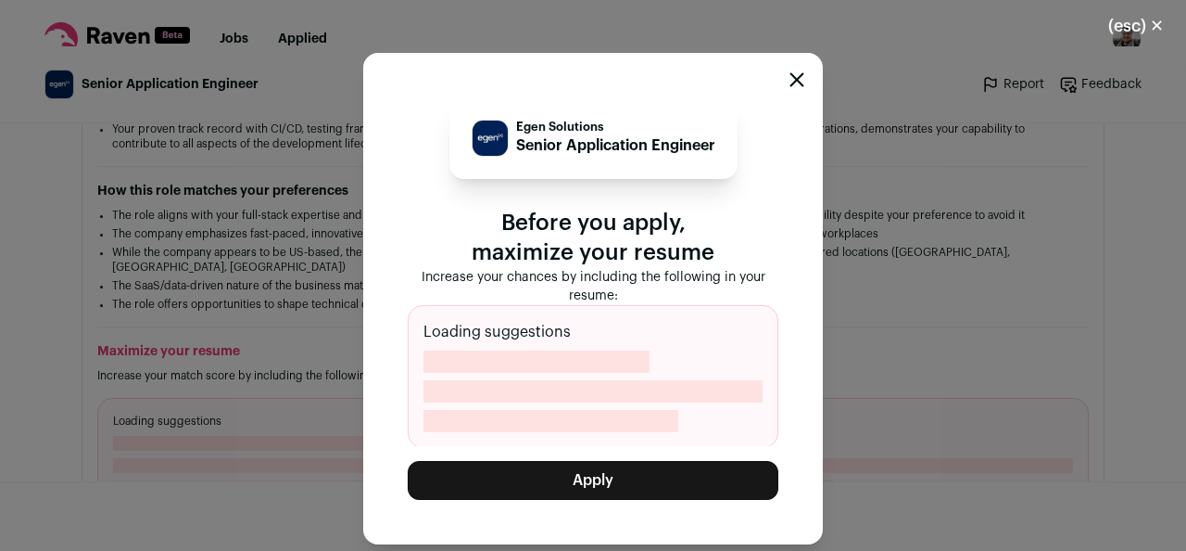
click at [590, 480] on button "Apply" at bounding box center [593, 480] width 371 height 39
